Goal: Communication & Community: Answer question/provide support

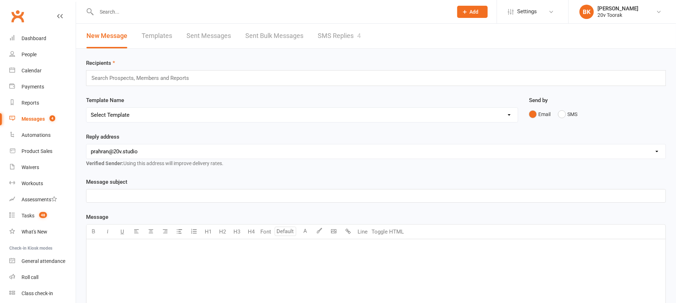
click at [331, 41] on link "SMS Replies 4" at bounding box center [339, 36] width 43 height 25
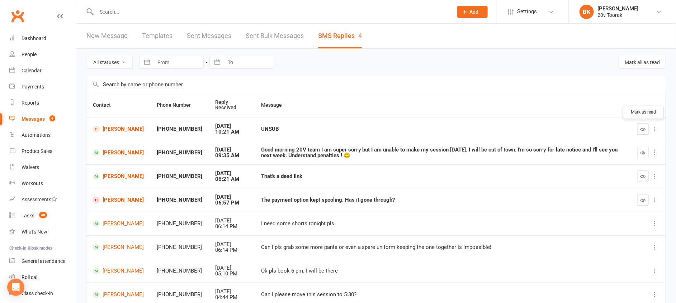
click at [644, 131] on icon "button" at bounding box center [642, 129] width 5 height 5
click at [128, 151] on link "[PERSON_NAME]" at bounding box center [118, 153] width 51 height 7
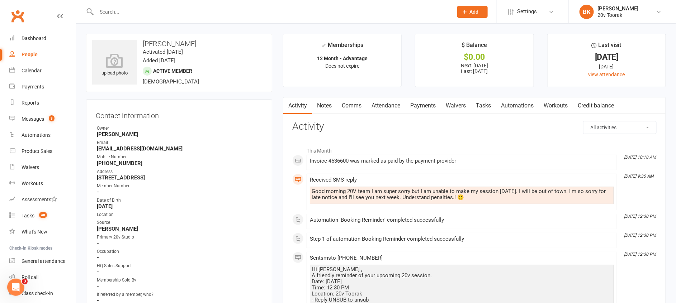
click at [365, 107] on link "Comms" at bounding box center [352, 106] width 30 height 16
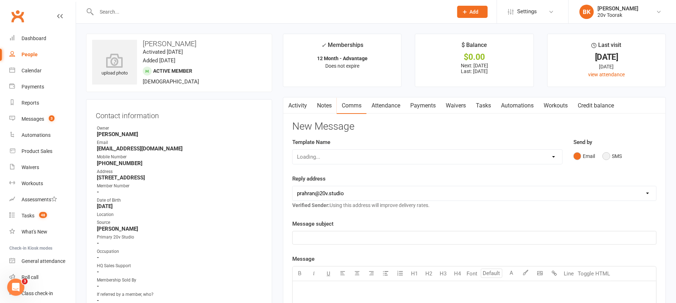
click at [607, 158] on button "SMS" at bounding box center [611, 157] width 19 height 14
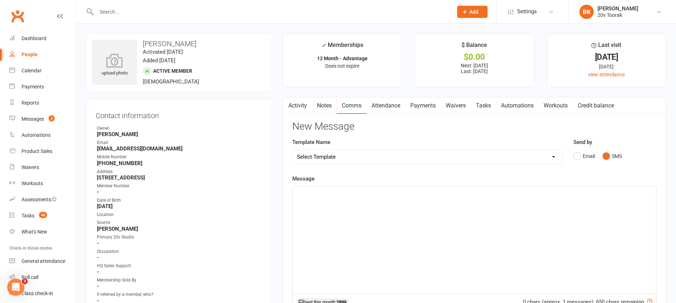
click at [594, 198] on div "﻿" at bounding box center [475, 240] width 364 height 108
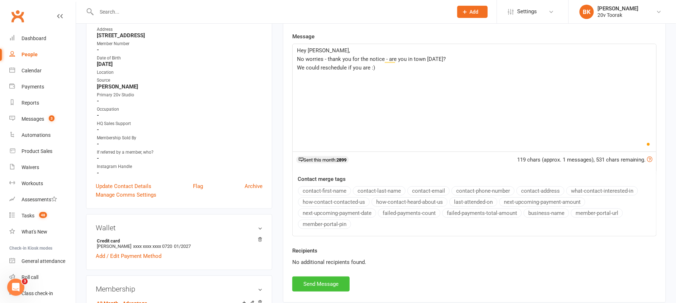
click at [336, 281] on button "Send Message" at bounding box center [320, 284] width 57 height 15
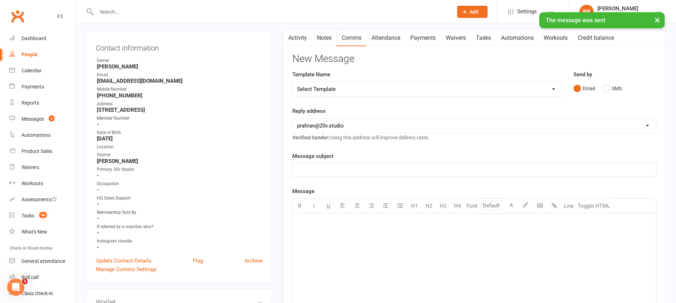
scroll to position [67, 0]
click at [30, 115] on link "Messages 3" at bounding box center [42, 119] width 66 height 16
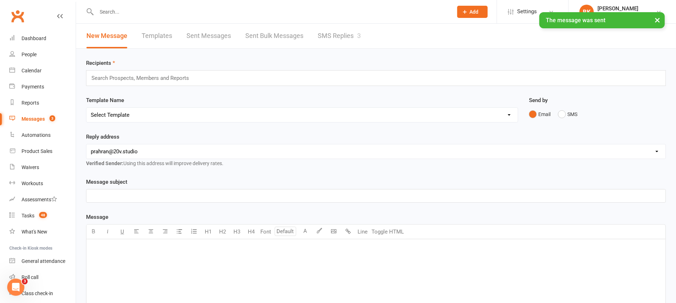
click at [338, 42] on link "SMS Replies 3" at bounding box center [339, 36] width 43 height 25
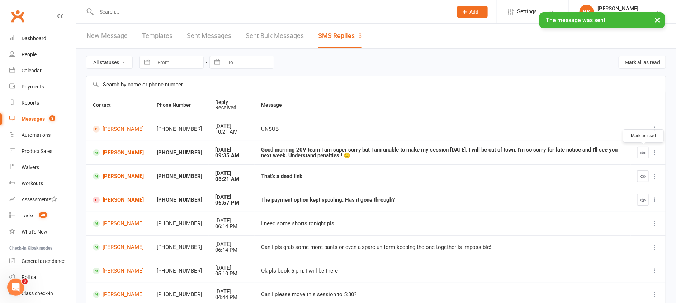
click at [643, 152] on icon "button" at bounding box center [642, 152] width 5 height 5
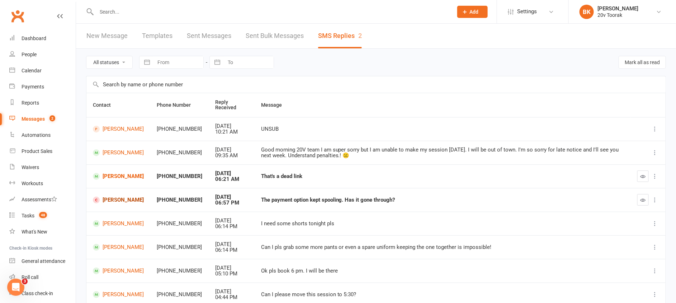
click at [114, 200] on link "[PERSON_NAME]" at bounding box center [118, 200] width 51 height 7
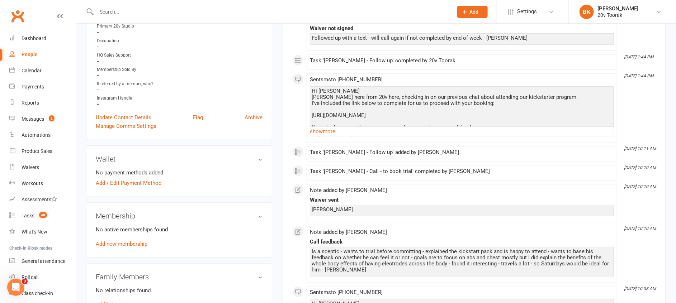
scroll to position [196, 0]
click at [322, 129] on link "show more" at bounding box center [462, 131] width 304 height 10
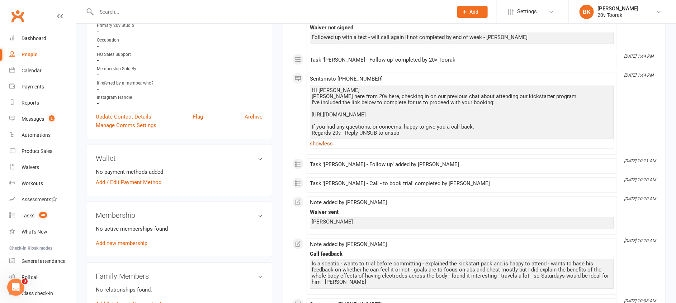
scroll to position [0, 0]
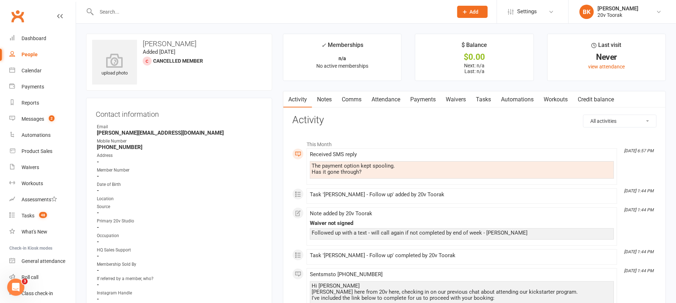
click at [461, 103] on link "Waivers" at bounding box center [456, 99] width 30 height 16
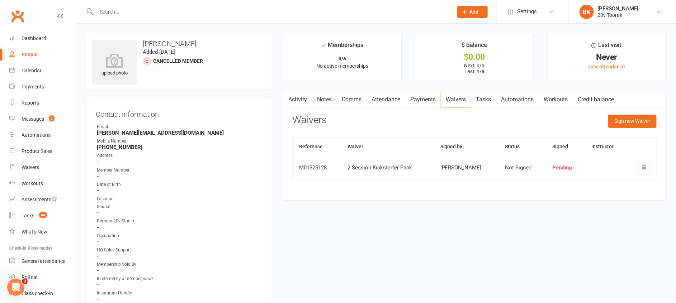
click at [296, 97] on link "Activity" at bounding box center [297, 99] width 29 height 16
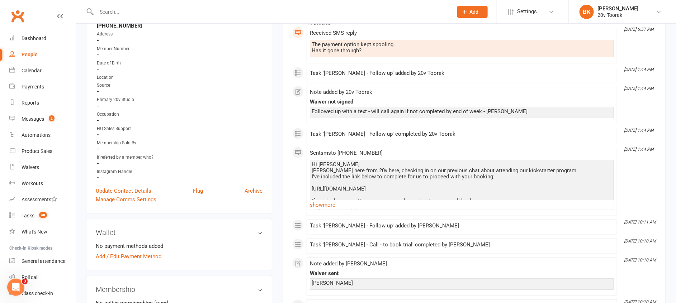
scroll to position [122, 0]
click at [329, 205] on link "show more" at bounding box center [462, 205] width 304 height 10
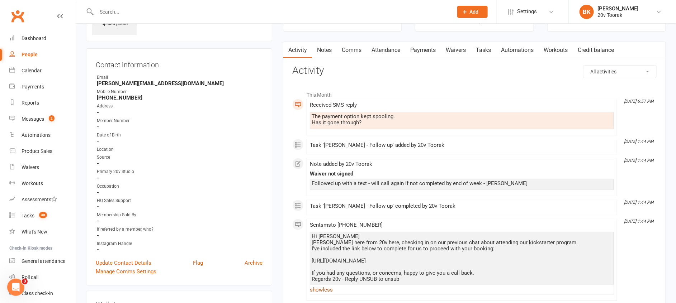
scroll to position [0, 0]
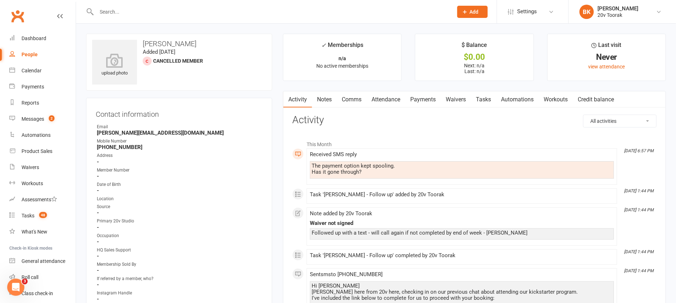
click at [459, 101] on link "Waivers" at bounding box center [456, 99] width 30 height 16
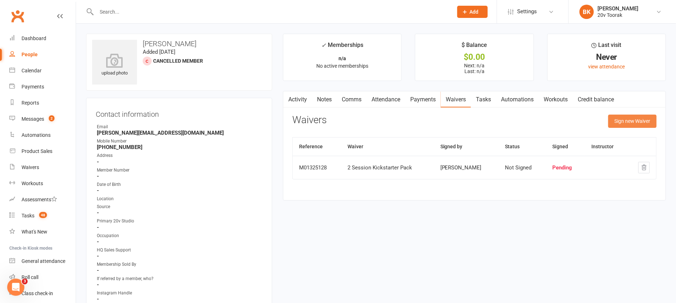
click at [625, 119] on button "Sign new Waiver" at bounding box center [632, 121] width 48 height 13
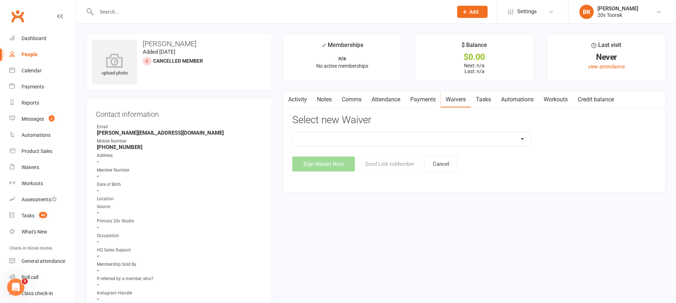
click at [496, 146] on select "20v Ambassador Program 2 Session Kickstarter Pack Casual Kickstarter Only Web M…" at bounding box center [412, 139] width 238 height 14
select select "13165"
click at [293, 132] on select "20v Ambassador Program 2 Session Kickstarter Pack Casual Kickstarter Only Web M…" at bounding box center [412, 139] width 238 height 14
click at [379, 167] on button "Send Link to Member" at bounding box center [390, 164] width 66 height 15
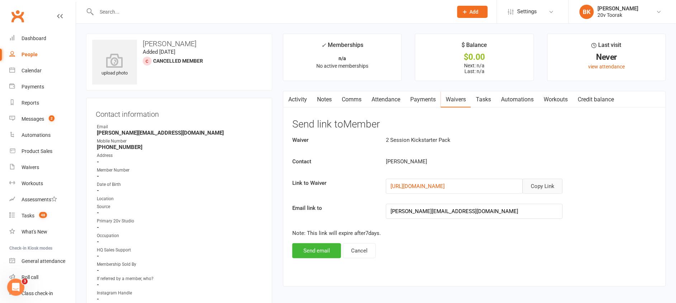
click at [545, 188] on button "Copy Link" at bounding box center [542, 186] width 40 height 15
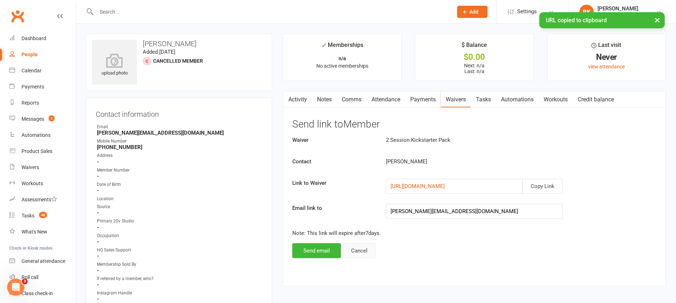
click at [361, 247] on button "Cancel" at bounding box center [359, 250] width 33 height 15
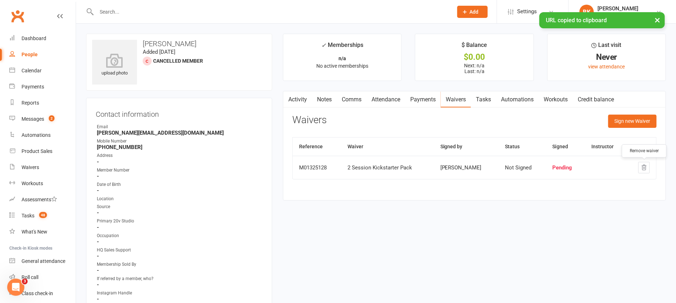
click at [643, 169] on icon "button" at bounding box center [644, 168] width 6 height 6
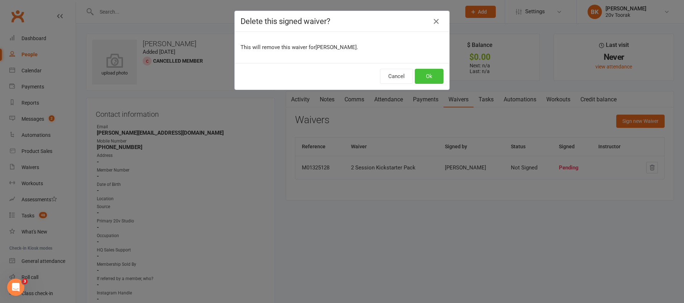
click at [427, 72] on button "Ok" at bounding box center [429, 76] width 29 height 15
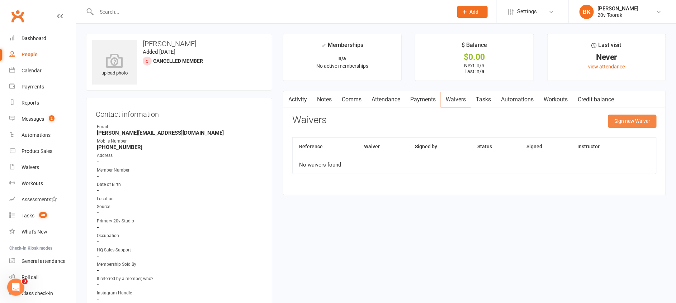
click at [637, 117] on button "Sign new Waiver" at bounding box center [632, 121] width 48 height 13
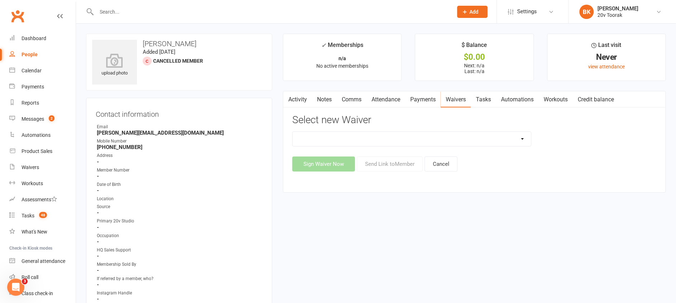
click at [454, 137] on select "20v Ambassador Program 2 Session Kickstarter Pack Casual Kickstarter Only Web M…" at bounding box center [412, 139] width 238 height 14
select select "13165"
click at [293, 132] on select "20v Ambassador Program 2 Session Kickstarter Pack Casual Kickstarter Only Web M…" at bounding box center [412, 139] width 238 height 14
click at [391, 164] on button "Send Link to Member" at bounding box center [390, 164] width 66 height 15
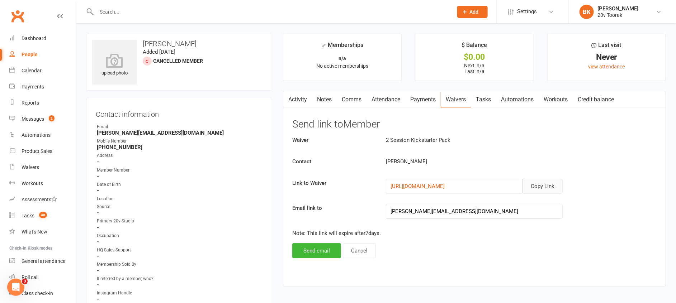
click at [545, 179] on button "Copy Link" at bounding box center [542, 186] width 40 height 15
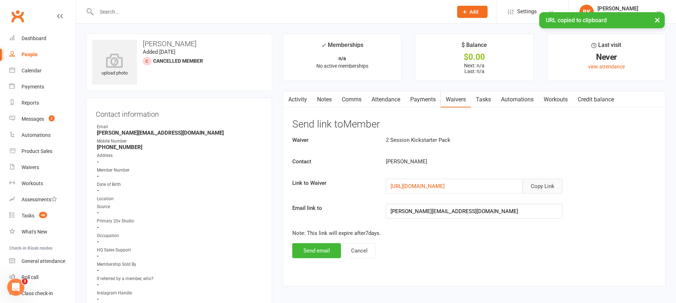
click at [341, 98] on link "Comms" at bounding box center [352, 99] width 30 height 16
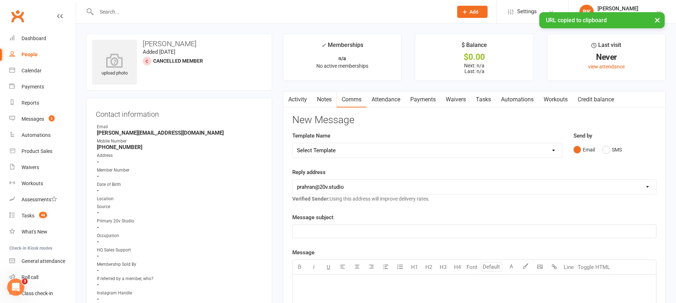
click at [616, 162] on div "Send by Email SMS" at bounding box center [615, 149] width 94 height 35
click at [613, 149] on button "SMS" at bounding box center [611, 150] width 19 height 14
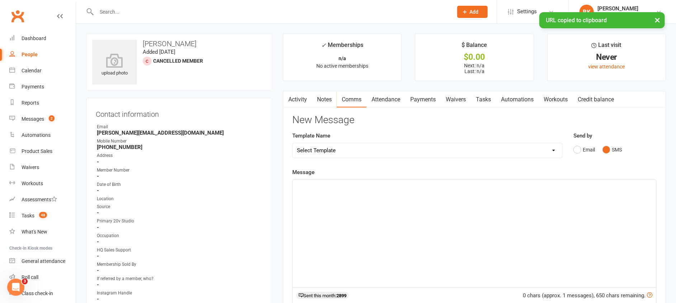
click at [588, 205] on div "﻿" at bounding box center [475, 234] width 364 height 108
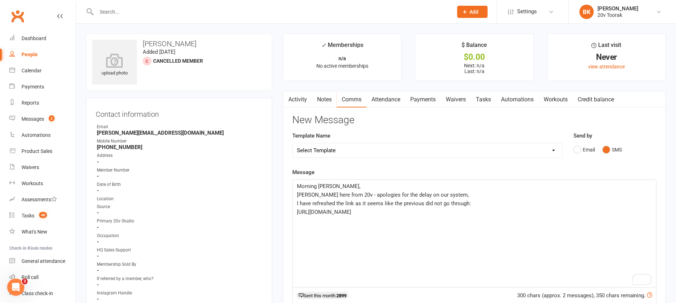
click at [536, 203] on p "I have refreshed the link as it seems like the previous did not go through:" at bounding box center [474, 203] width 355 height 9
click at [483, 244] on div "Morning [PERSON_NAME] here from 20v - apologies for the delay on our system, I …" at bounding box center [475, 234] width 364 height 108
click at [397, 239] on p "Alternatively," at bounding box center [474, 238] width 355 height 9
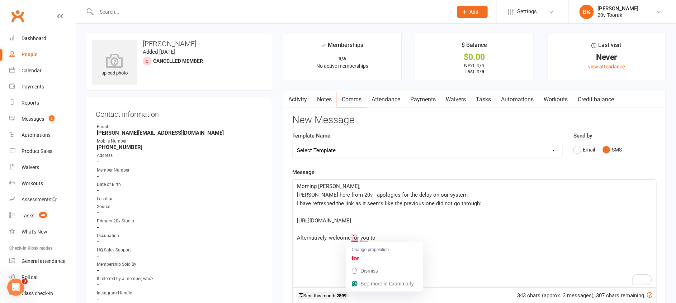
click at [332, 247] on div "Morning [PERSON_NAME] here from 20v - apologies for the delay on our system, I …" at bounding box center [475, 234] width 364 height 108
click at [341, 251] on div "Morning [PERSON_NAME] here from 20v - apologies for the delay on our system, I …" at bounding box center [475, 234] width 364 height 108
click at [389, 236] on p "Alternatively, welcome for you to" at bounding box center [474, 238] width 355 height 9
drag, startPoint x: 380, startPoint y: 236, endPoint x: 350, endPoint y: 237, distance: 30.1
click at [350, 237] on p "Alternatively, welcome for you to" at bounding box center [474, 238] width 355 height 9
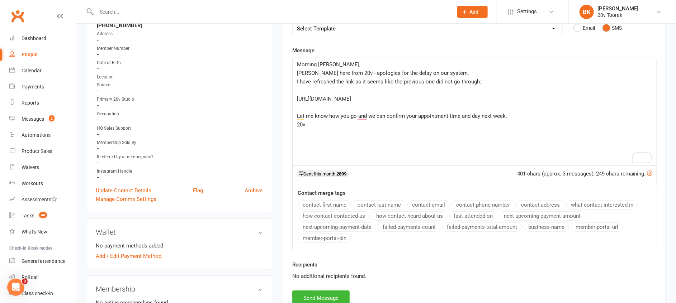
scroll to position [123, 0]
click at [322, 295] on button "Send Message" at bounding box center [320, 297] width 57 height 15
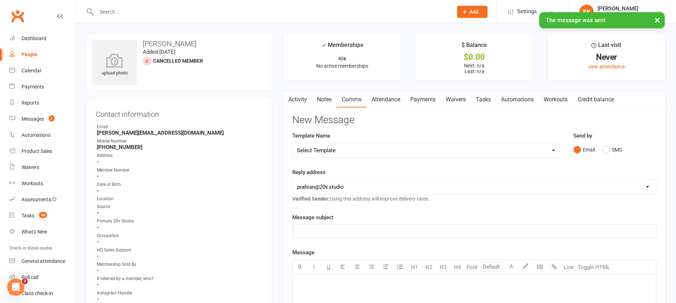
click at [332, 108] on div "Activity Notes Comms Attendance Payments Waivers Tasks Automations Workouts Cre…" at bounding box center [474, 302] width 383 height 423
click at [330, 101] on link "Notes" at bounding box center [324, 99] width 25 height 16
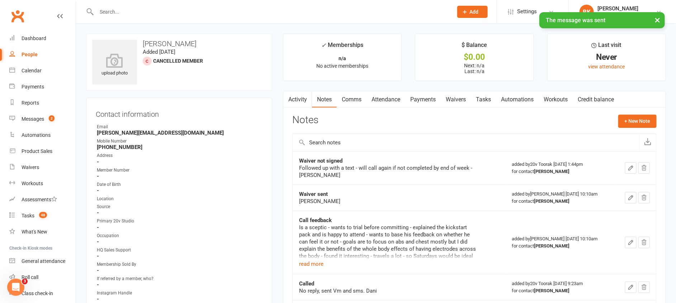
click at [299, 103] on link "Activity" at bounding box center [297, 99] width 29 height 16
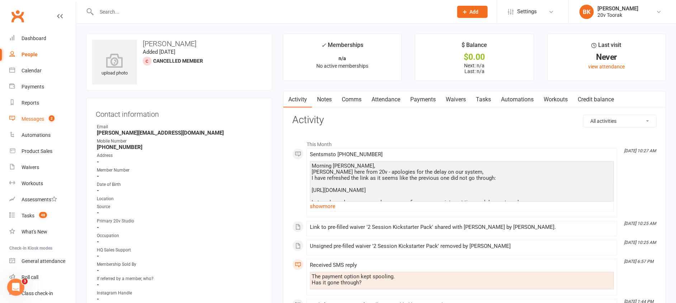
click at [39, 118] on div "Messages" at bounding box center [33, 119] width 23 height 6
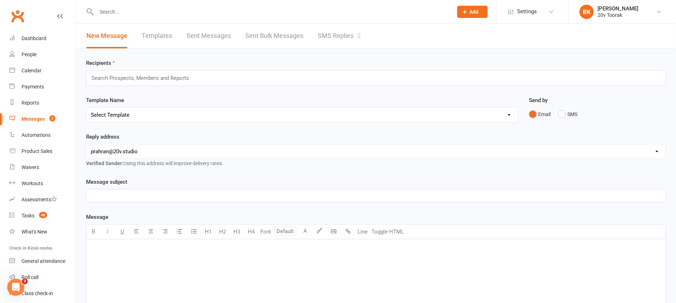
click at [336, 33] on link "SMS Replies 2" at bounding box center [339, 36] width 43 height 25
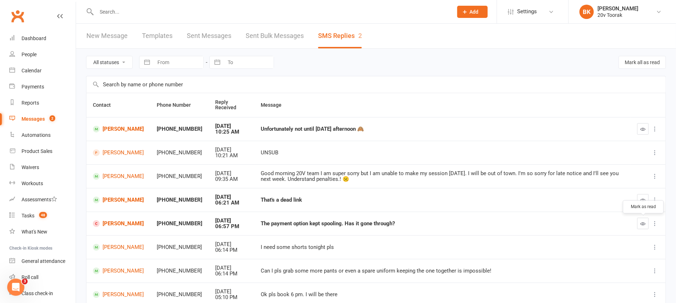
click at [641, 222] on icon "button" at bounding box center [642, 223] width 5 height 5
click at [115, 224] on link "[PERSON_NAME]" at bounding box center [118, 223] width 51 height 7
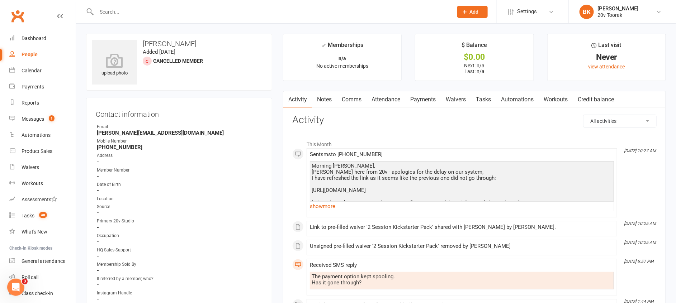
click at [482, 97] on link "Tasks" at bounding box center [483, 99] width 25 height 16
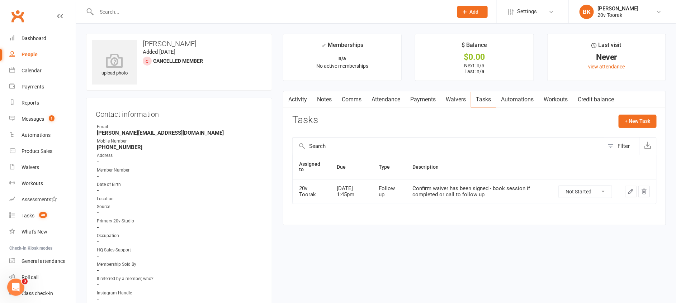
click at [295, 98] on link "Activity" at bounding box center [297, 99] width 29 height 16
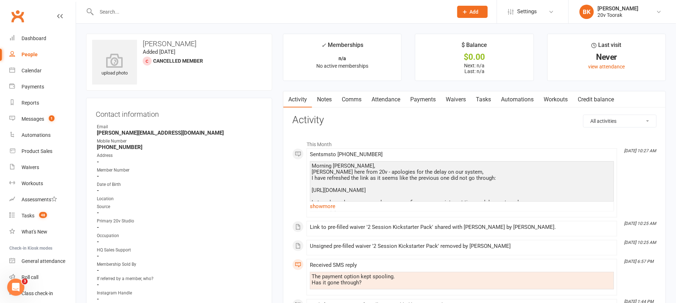
click at [491, 105] on link "Tasks" at bounding box center [483, 99] width 25 height 16
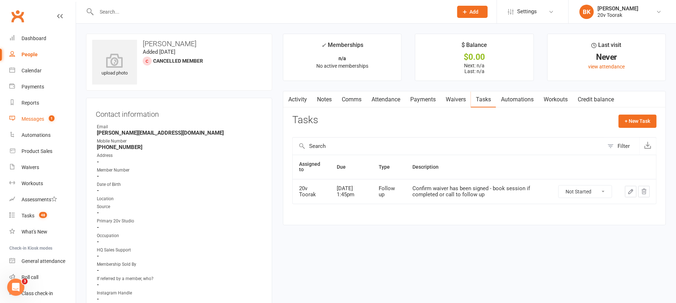
click at [39, 117] on div "Messages" at bounding box center [33, 119] width 23 height 6
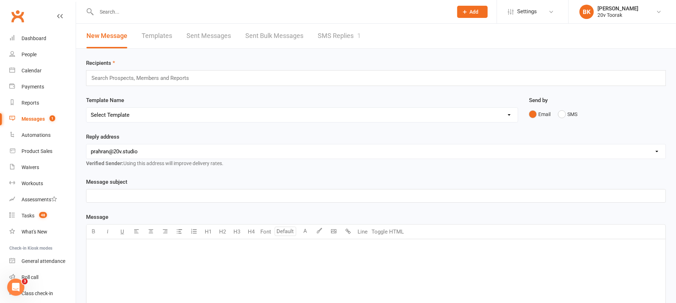
click at [349, 32] on link "SMS Replies 1" at bounding box center [339, 36] width 43 height 25
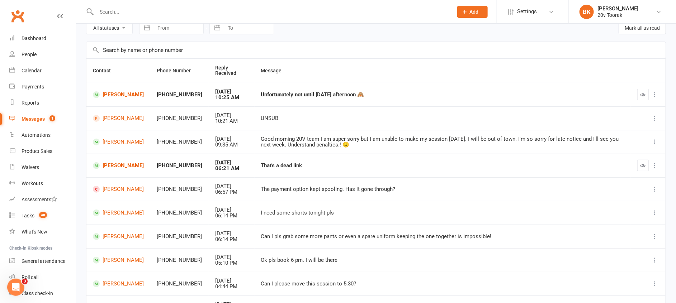
scroll to position [35, 0]
click at [109, 166] on link "[PERSON_NAME]" at bounding box center [118, 165] width 51 height 7
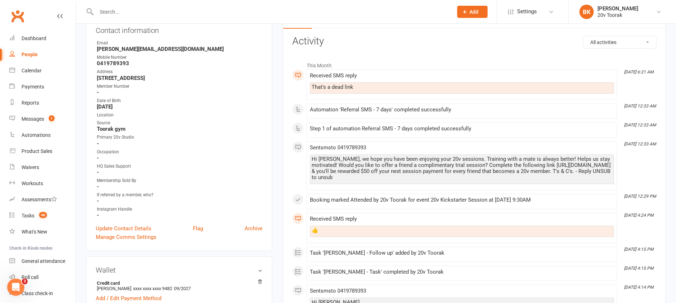
scroll to position [90, 0]
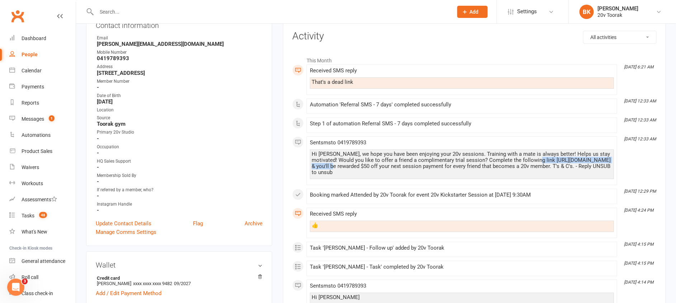
drag, startPoint x: 526, startPoint y: 160, endPoint x: 606, endPoint y: 159, distance: 79.6
click at [606, 159] on div "Hi [PERSON_NAME], we hope you have been enjoying your 20v sessions. Training wi…" at bounding box center [462, 163] width 300 height 24
copy div "[URL][DOMAIN_NAME]"
click at [28, 63] on link "Calendar" at bounding box center [42, 71] width 66 height 16
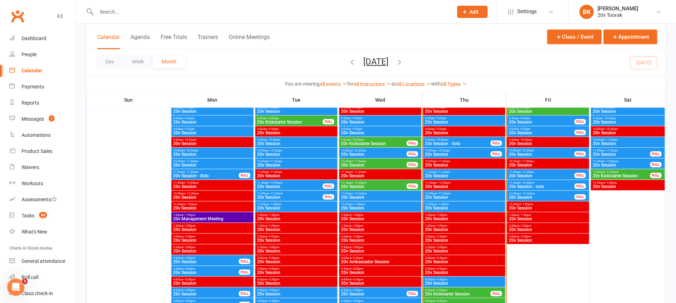
scroll to position [730, 0]
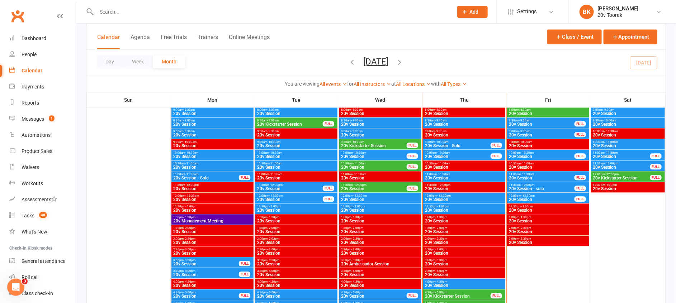
click at [441, 198] on span "20v Session" at bounding box center [463, 200] width 79 height 4
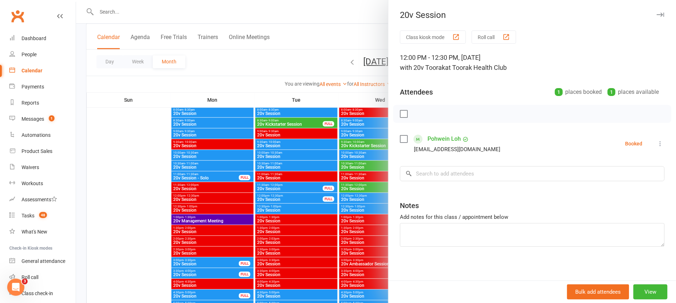
click at [365, 214] on div at bounding box center [376, 151] width 600 height 303
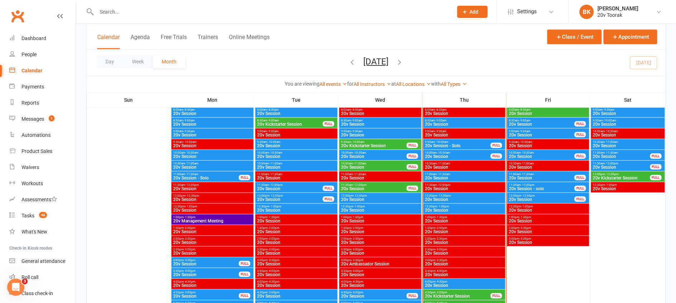
click at [442, 212] on span "20v Session" at bounding box center [463, 210] width 79 height 4
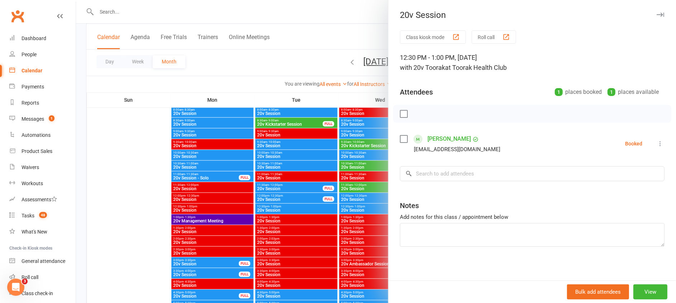
click at [369, 220] on div at bounding box center [376, 151] width 600 height 303
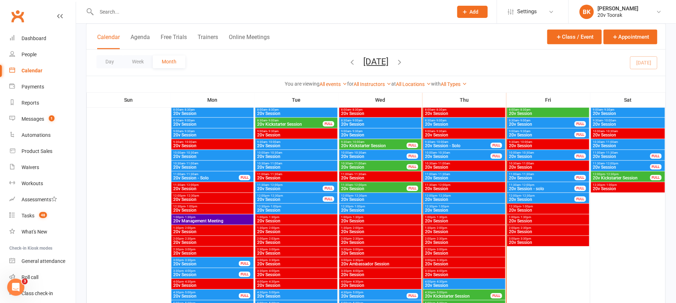
click at [438, 204] on div "12:30pm - 1:00pm 20v Session" at bounding box center [464, 209] width 82 height 10
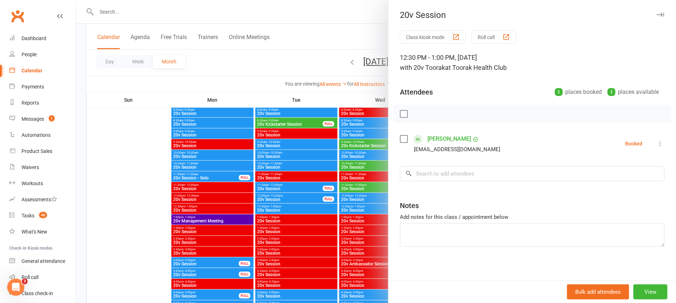
click at [656, 141] on icon at bounding box center [659, 143] width 7 height 7
click at [602, 200] on link "Mark absent" at bounding box center [625, 201] width 77 height 14
click at [367, 218] on div at bounding box center [376, 151] width 600 height 303
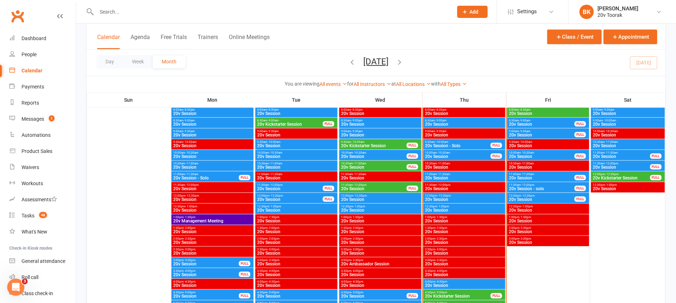
click at [449, 177] on span "20v Session" at bounding box center [463, 178] width 79 height 4
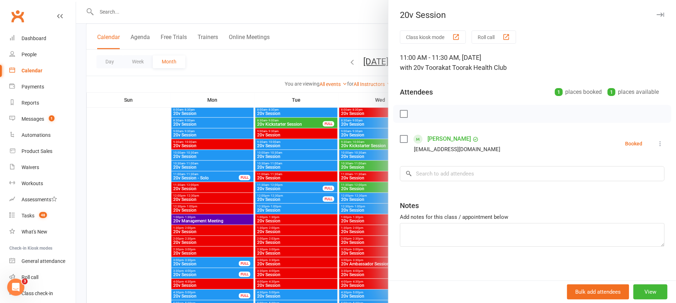
click at [372, 177] on div at bounding box center [376, 151] width 600 height 303
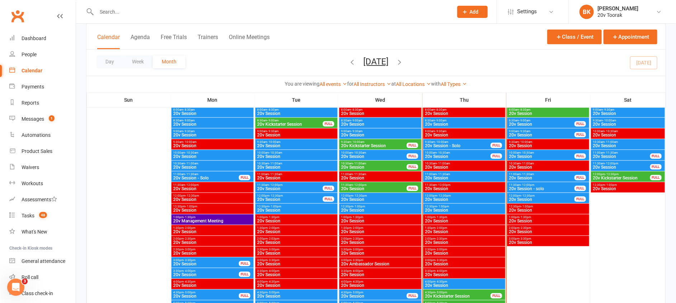
click at [456, 153] on span "10:00am - 10:30am" at bounding box center [457, 152] width 66 height 3
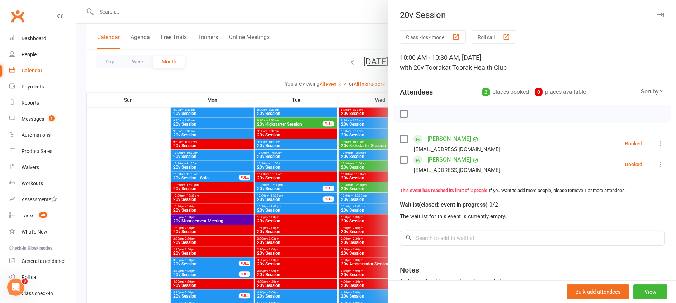
click at [353, 190] on div at bounding box center [376, 151] width 600 height 303
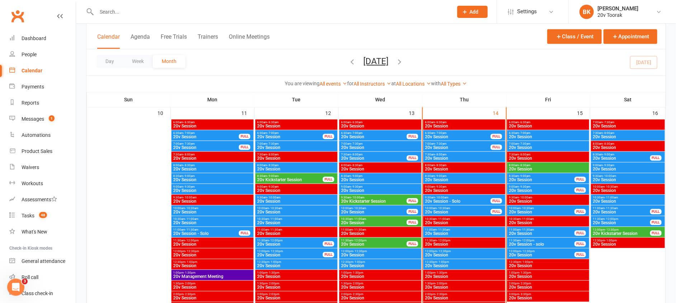
scroll to position [671, 0]
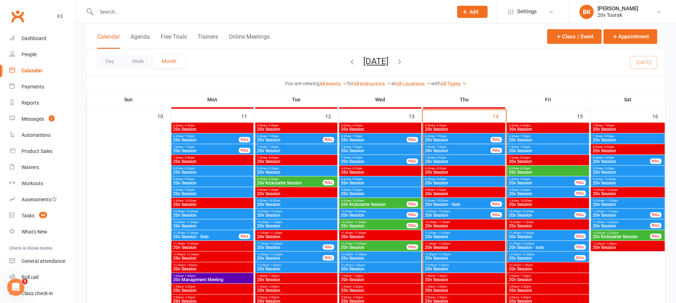
click at [452, 138] on span "20v Session" at bounding box center [457, 140] width 66 height 4
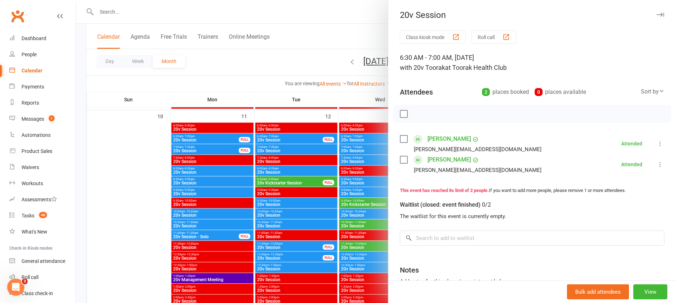
click at [378, 176] on div at bounding box center [376, 151] width 600 height 303
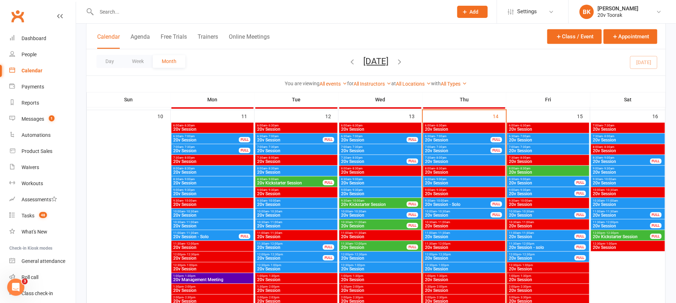
click at [454, 151] on span "20v Session" at bounding box center [457, 151] width 66 height 4
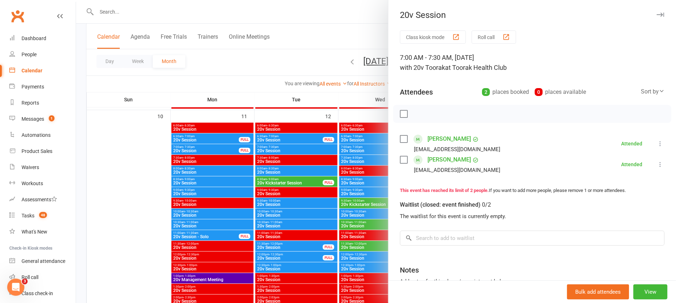
click at [381, 195] on div at bounding box center [376, 151] width 600 height 303
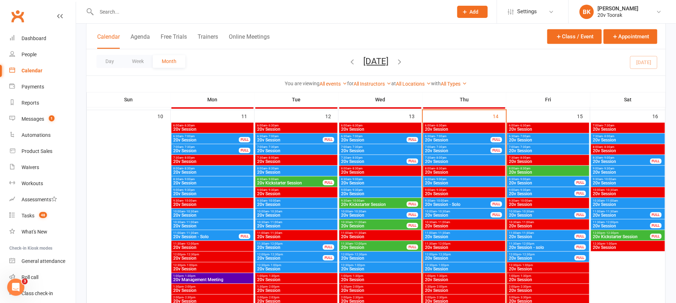
click at [464, 161] on span "20v Session" at bounding box center [463, 162] width 79 height 4
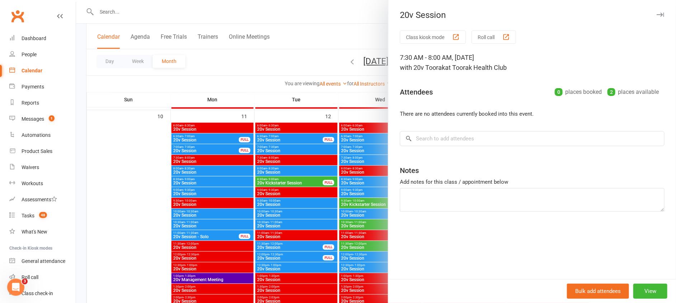
click at [375, 227] on div at bounding box center [376, 151] width 600 height 303
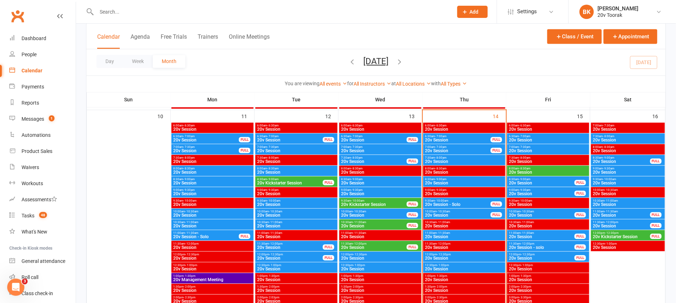
click at [452, 180] on span "8:30am - 9:00am" at bounding box center [463, 179] width 79 height 3
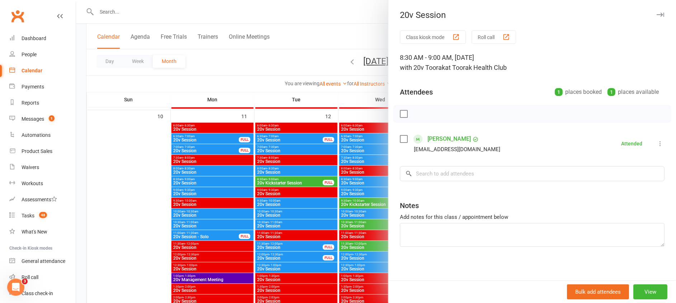
click at [388, 198] on div "Class kiosk mode Roll call 8:30 AM - 9:00 AM, [DATE] with 20v Toorak at Toorak …" at bounding box center [532, 156] width 288 height 252
click at [361, 201] on div at bounding box center [376, 151] width 600 height 303
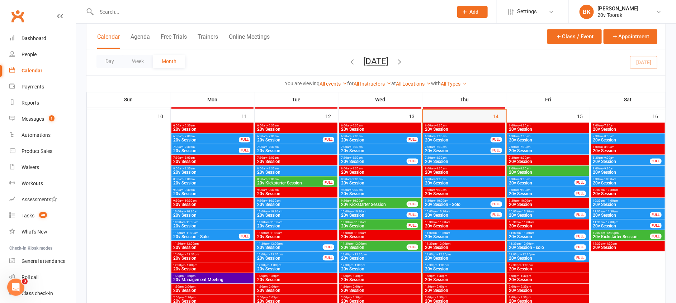
click at [439, 198] on div "9:30am - 10:00am 20v Session - Solo FULL" at bounding box center [464, 203] width 82 height 10
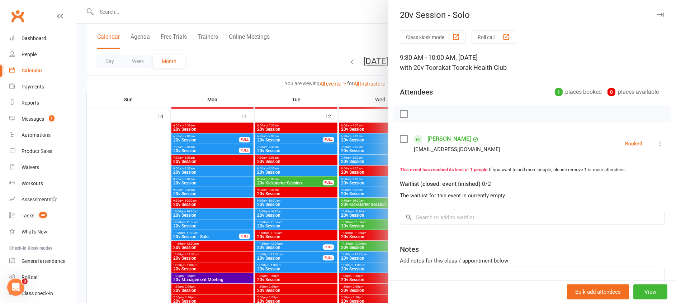
click at [369, 211] on div at bounding box center [376, 151] width 600 height 303
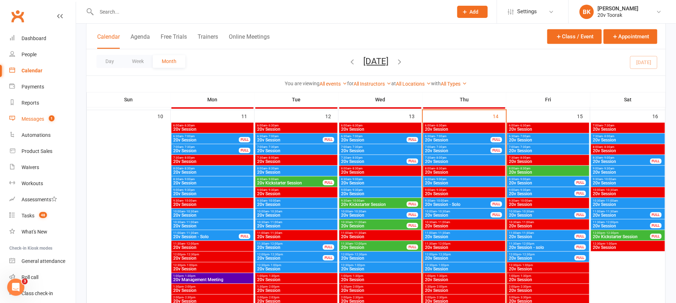
click at [44, 119] on div "Messages" at bounding box center [33, 119] width 23 height 6
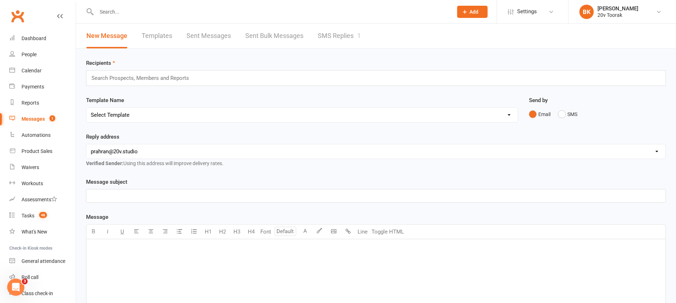
click at [349, 41] on link "SMS Replies 1" at bounding box center [339, 36] width 43 height 25
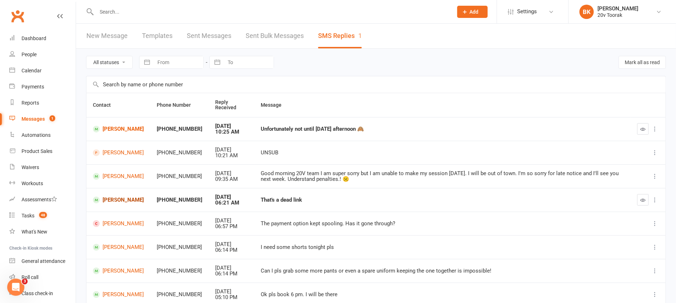
click at [117, 197] on link "[PERSON_NAME]" at bounding box center [118, 200] width 51 height 7
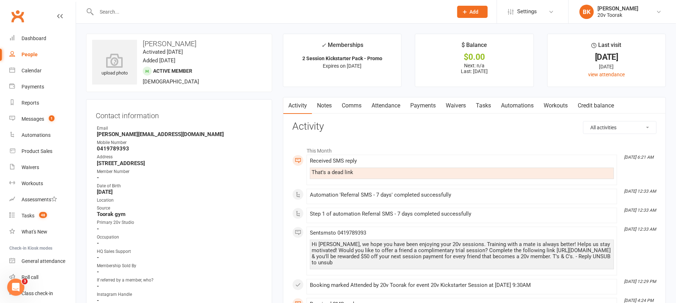
click at [360, 100] on link "Comms" at bounding box center [352, 106] width 30 height 16
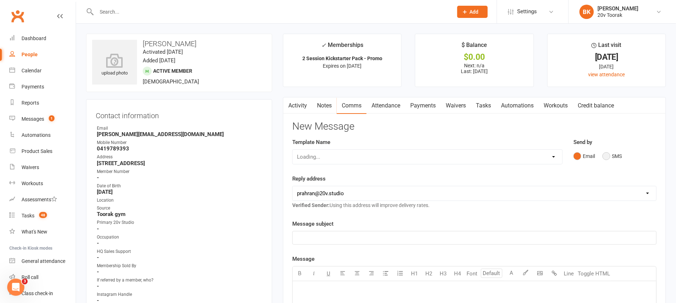
click at [616, 155] on button "SMS" at bounding box center [611, 157] width 19 height 14
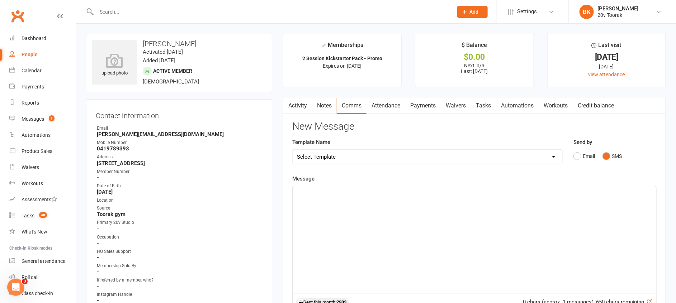
click at [602, 220] on div "﻿" at bounding box center [475, 240] width 364 height 108
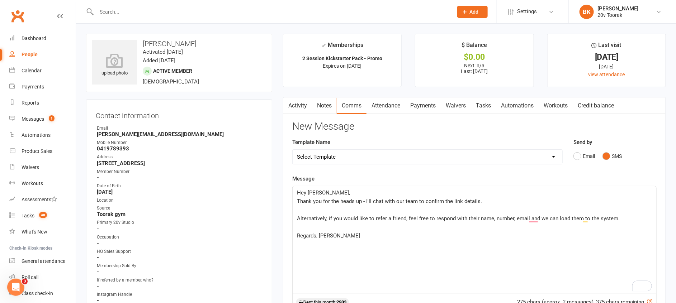
click at [442, 239] on p "Regards, [PERSON_NAME]" at bounding box center [474, 236] width 355 height 9
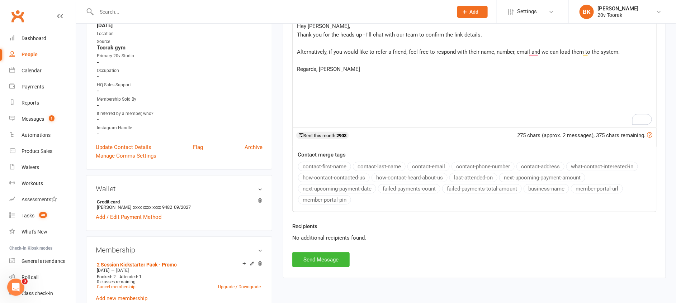
scroll to position [179, 0]
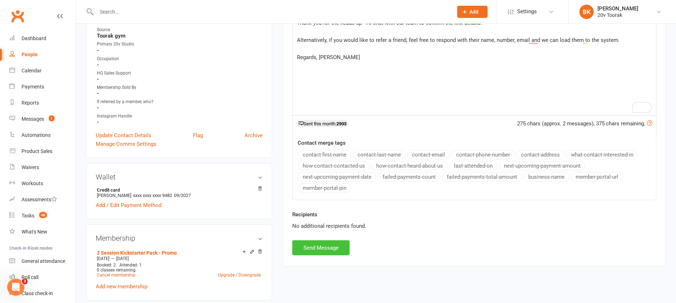
click at [323, 250] on button "Send Message" at bounding box center [320, 248] width 57 height 15
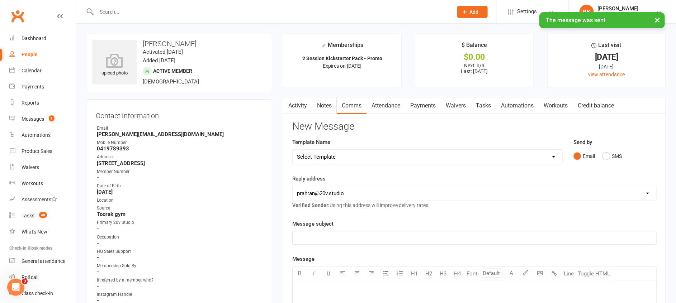
click at [481, 109] on link "Tasks" at bounding box center [483, 106] width 25 height 16
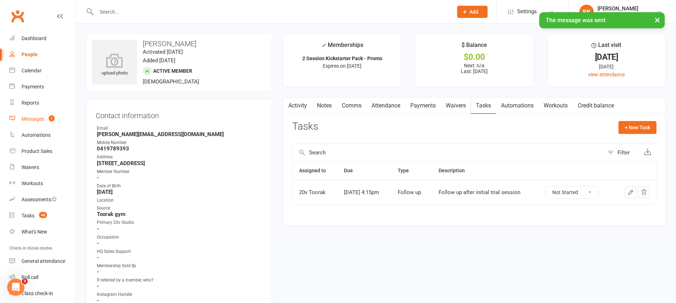
click at [41, 117] on div "Messages" at bounding box center [33, 119] width 23 height 6
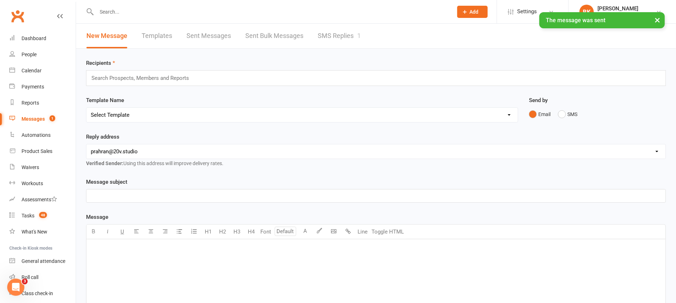
click at [353, 12] on div "× The message was sent" at bounding box center [333, 12] width 666 height 0
click at [340, 38] on link "SMS Replies 1" at bounding box center [339, 36] width 43 height 25
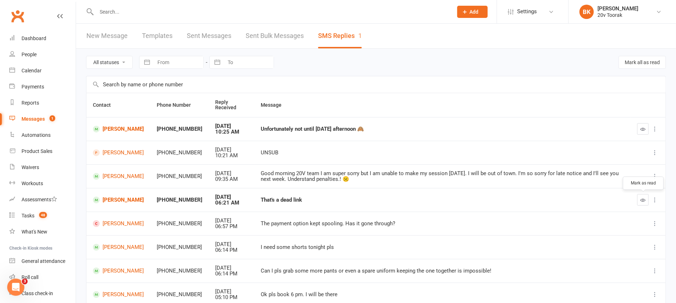
click at [646, 200] on button "button" at bounding box center [642, 199] width 11 height 11
click at [36, 72] on div "Calendar" at bounding box center [32, 71] width 20 height 6
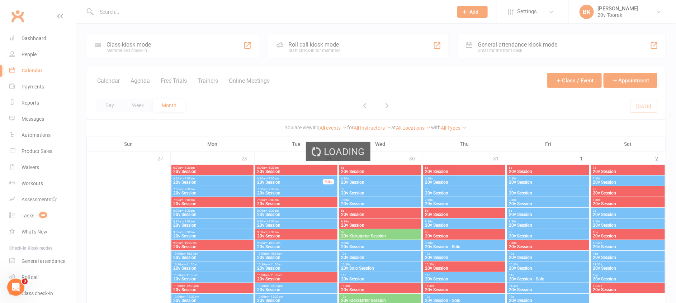
click at [32, 101] on div "Loading" at bounding box center [338, 151] width 676 height 303
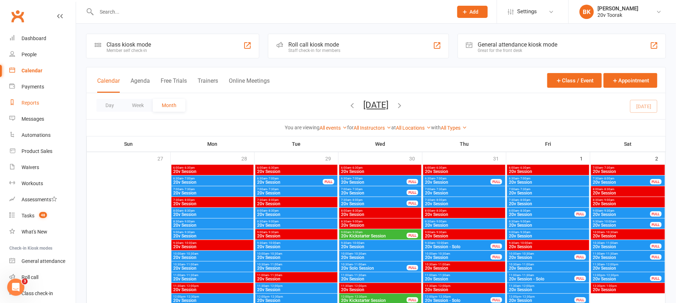
click at [29, 107] on link "Reports" at bounding box center [42, 103] width 66 height 16
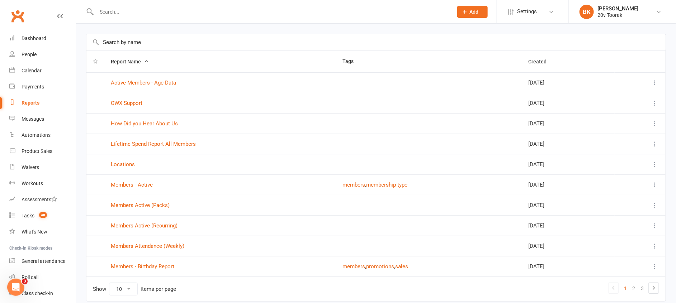
scroll to position [18, 0]
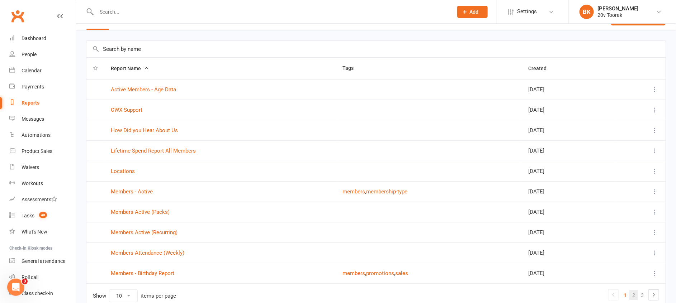
click at [632, 297] on link "2" at bounding box center [633, 295] width 9 height 10
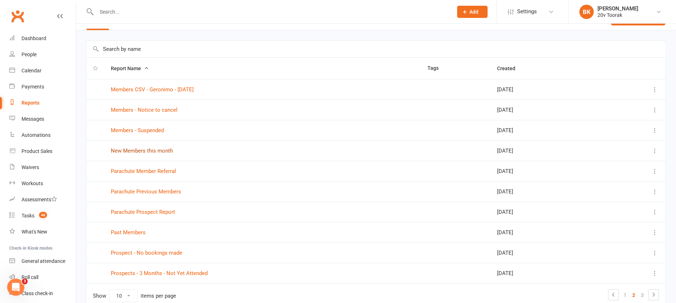
click at [133, 151] on link "New Members this month" at bounding box center [142, 151] width 62 height 6
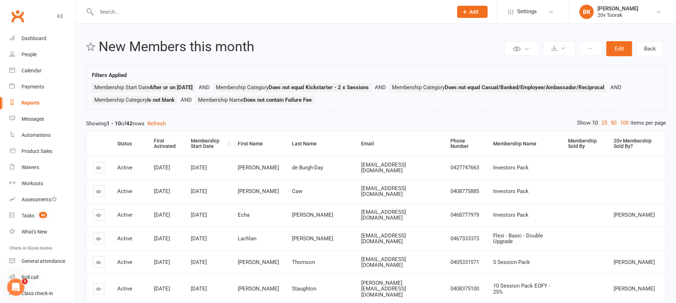
click at [201, 144] on div "Membership Start Date" at bounding box center [208, 143] width 35 height 11
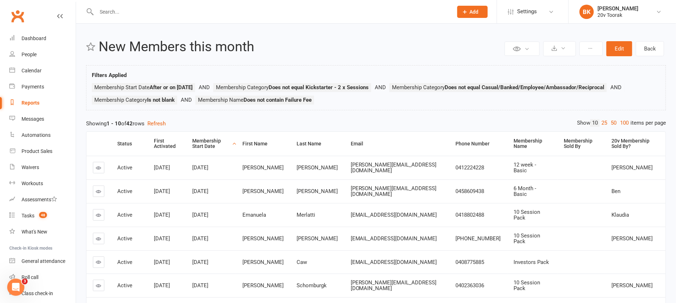
scroll to position [49, 0]
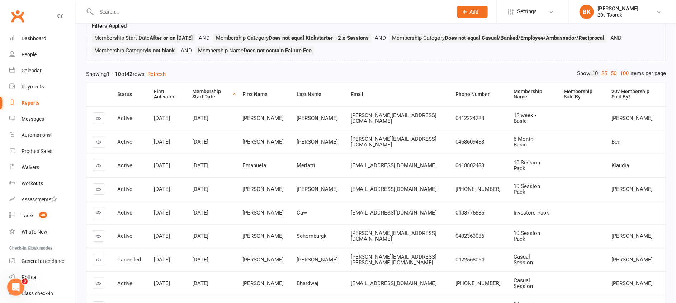
click at [209, 90] on div "Membership Start Date" at bounding box center [211, 94] width 38 height 11
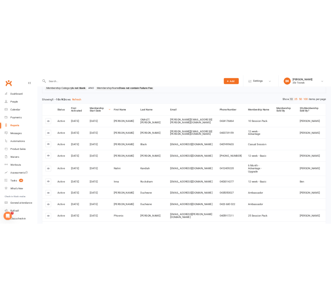
scroll to position [70, 0]
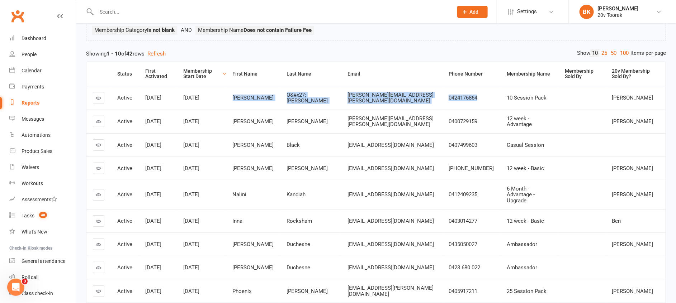
drag, startPoint x: 243, startPoint y: 96, endPoint x: 461, endPoint y: 98, distance: 218.3
click at [461, 98] on tr "Active [DATE] [DATE] [PERSON_NAME]#x27;Brien [EMAIL_ADDRESS][PERSON_NAME][DOMAI…" at bounding box center [375, 98] width 579 height 24
copy tr "[PERSON_NAME]#x27;Brien [EMAIL_ADDRESS][PERSON_NAME][DOMAIN_NAME] 0424176864"
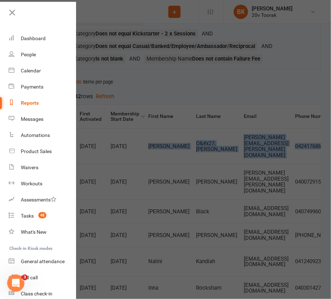
click at [148, 88] on div at bounding box center [165, 149] width 331 height 299
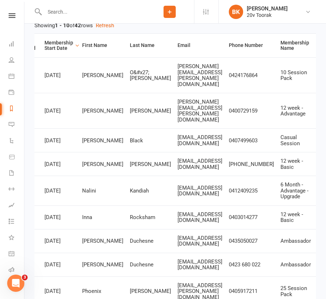
scroll to position [140, 0]
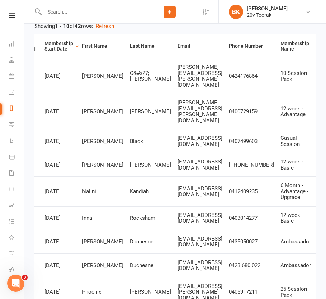
click at [62, 11] on input "text" at bounding box center [93, 12] width 103 height 10
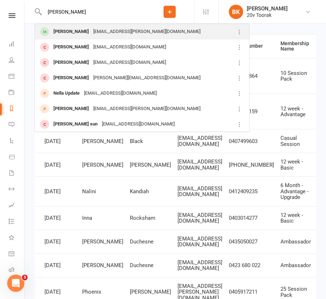
type input "[PERSON_NAME]"
click at [58, 38] on div "[PERSON_NAME] [PERSON_NAME][EMAIL_ADDRESS][PERSON_NAME][DOMAIN_NAME]" at bounding box center [133, 31] width 197 height 15
